Goal: Task Accomplishment & Management: Use online tool/utility

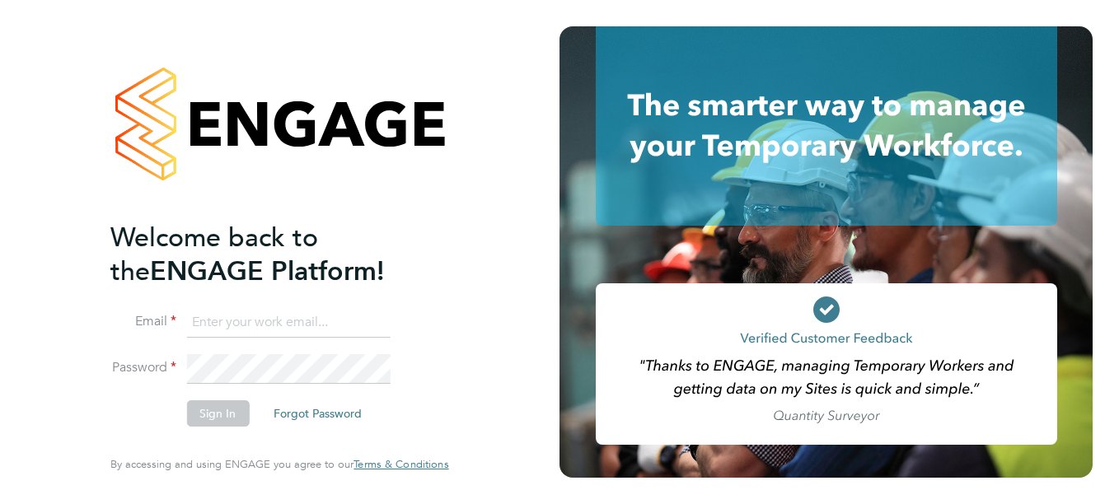
type input "[PERSON_NAME][EMAIL_ADDRESS][DOMAIN_NAME]"
click at [215, 413] on button "Sign In" at bounding box center [217, 413] width 63 height 26
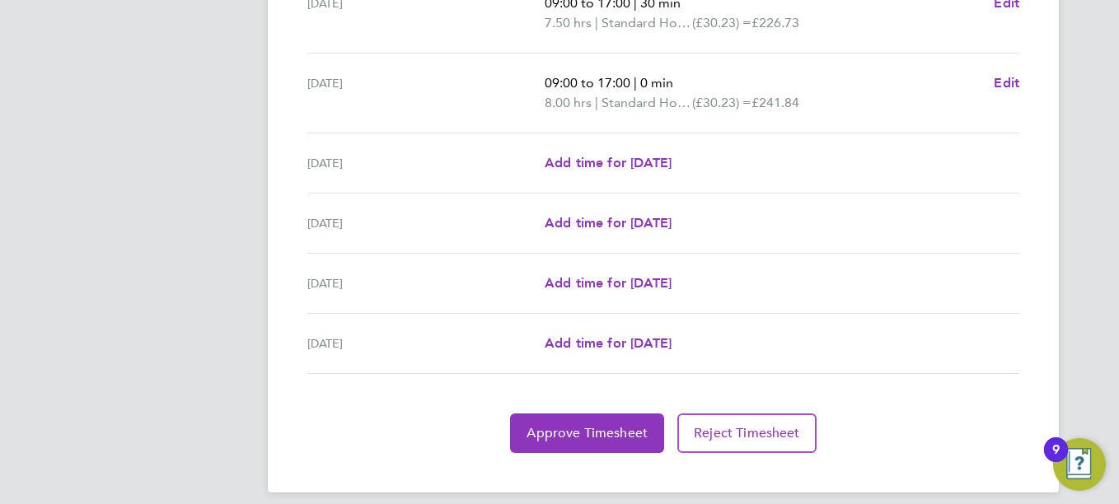
scroll to position [660, 0]
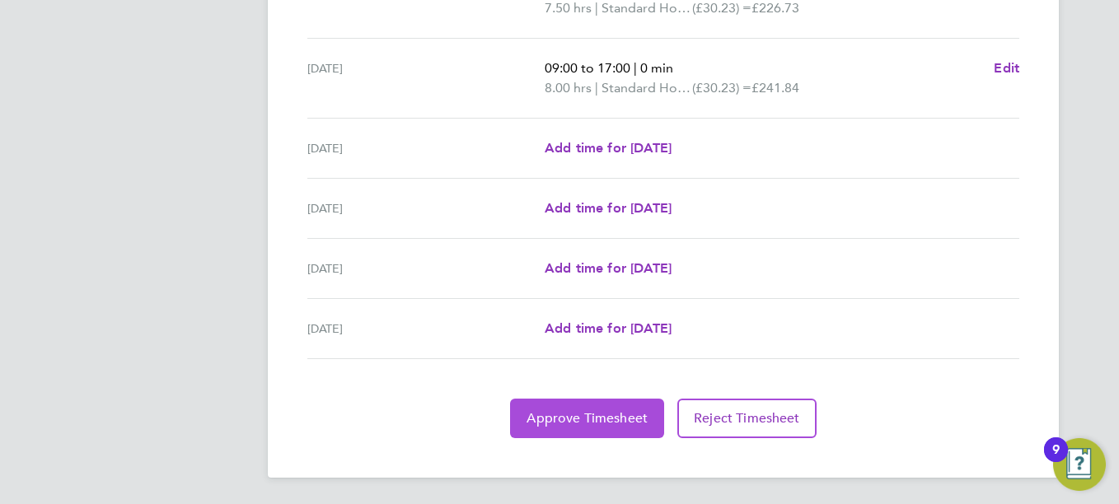
click at [599, 417] on span "Approve Timesheet" at bounding box center [587, 418] width 121 height 16
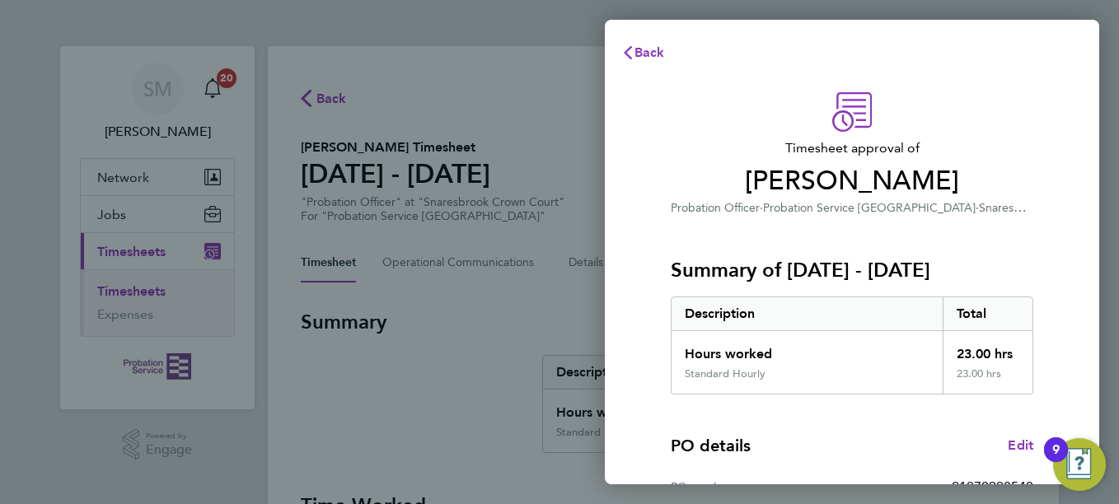
scroll to position [285, 0]
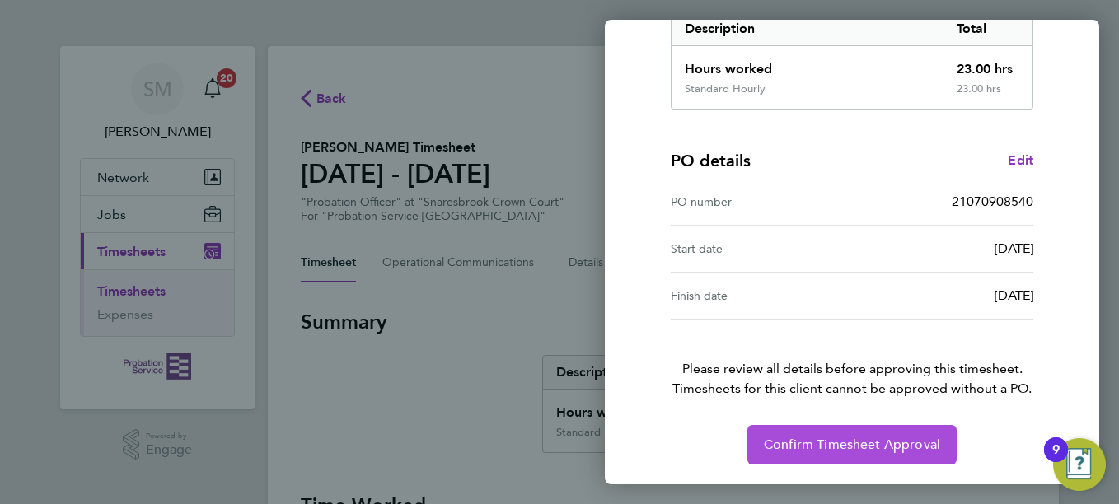
click at [825, 429] on button "Confirm Timesheet Approval" at bounding box center [851, 445] width 209 height 40
